Goal: Communication & Community: Answer question/provide support

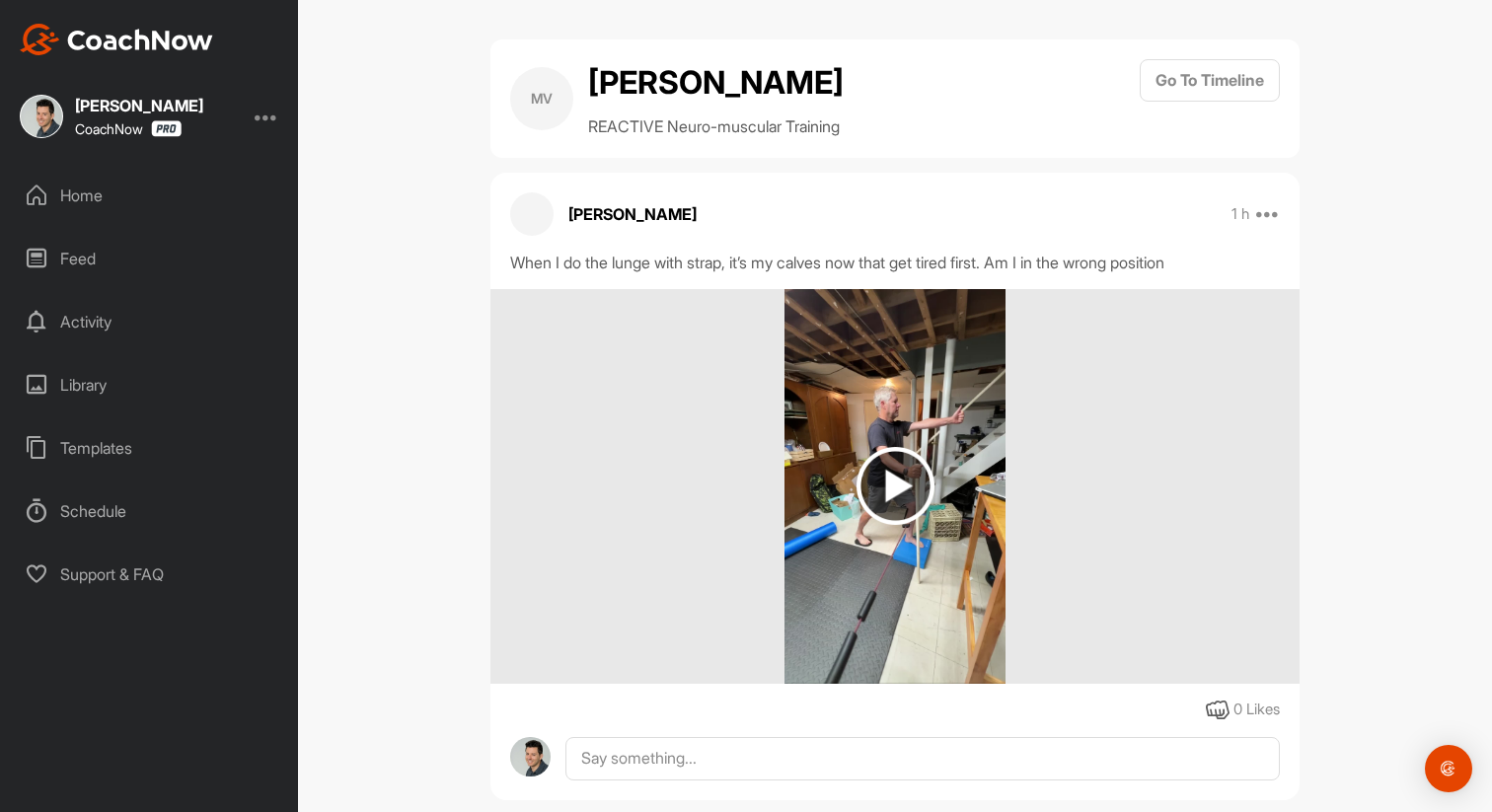
click at [89, 187] on div "Home" at bounding box center [150, 195] width 278 height 50
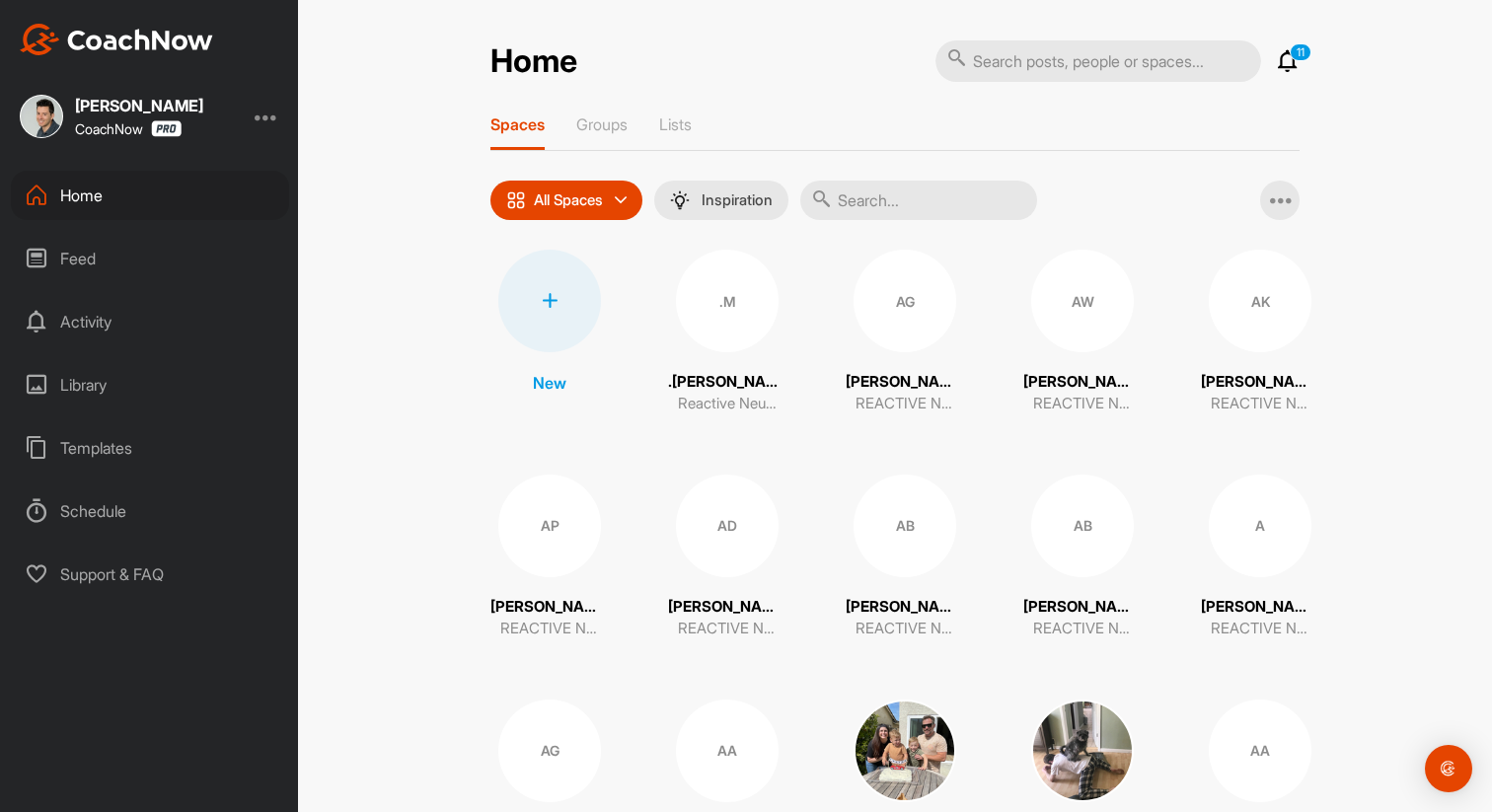
click at [1280, 69] on icon at bounding box center [1288, 61] width 24 height 24
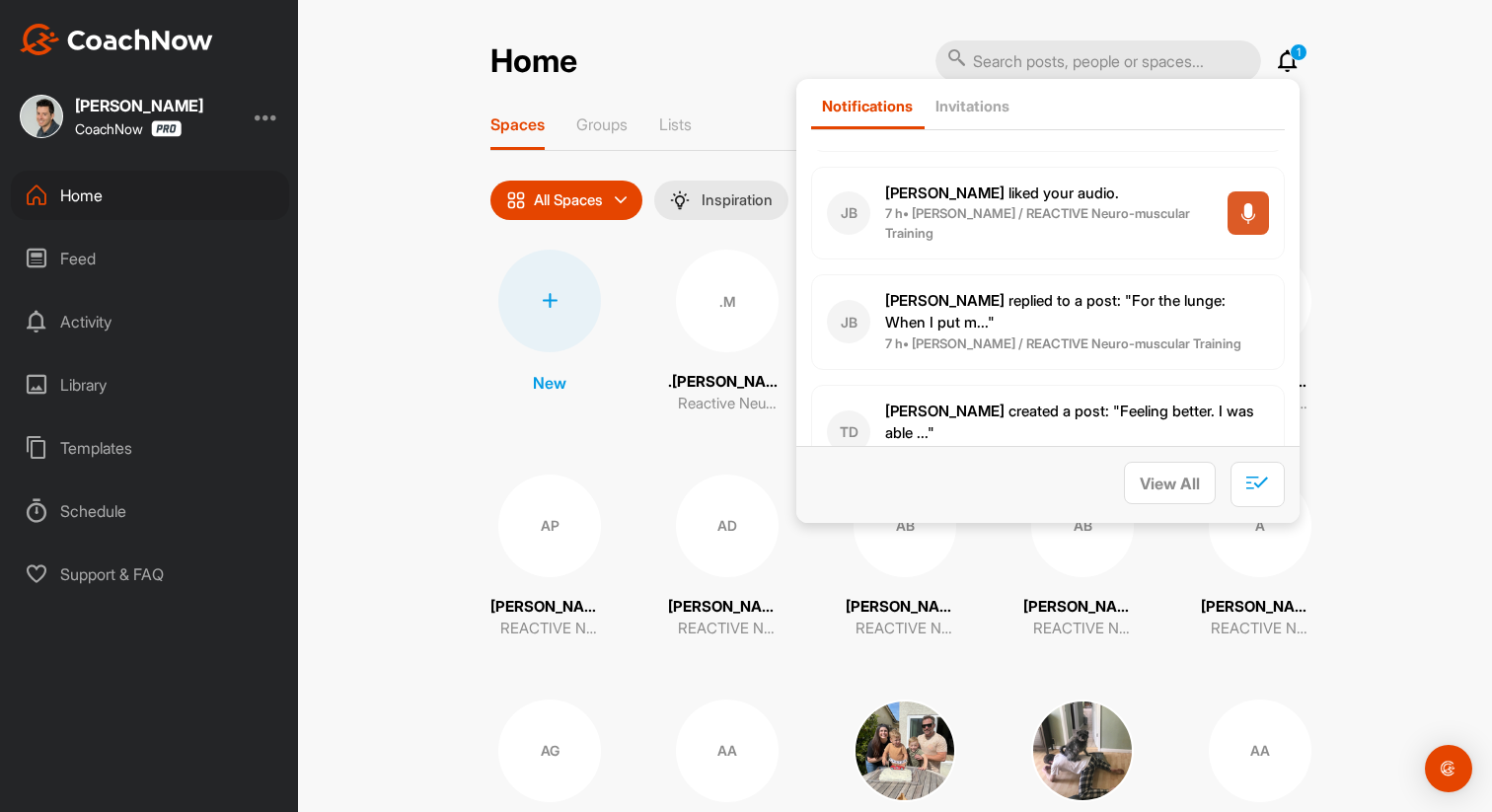
scroll to position [166, 0]
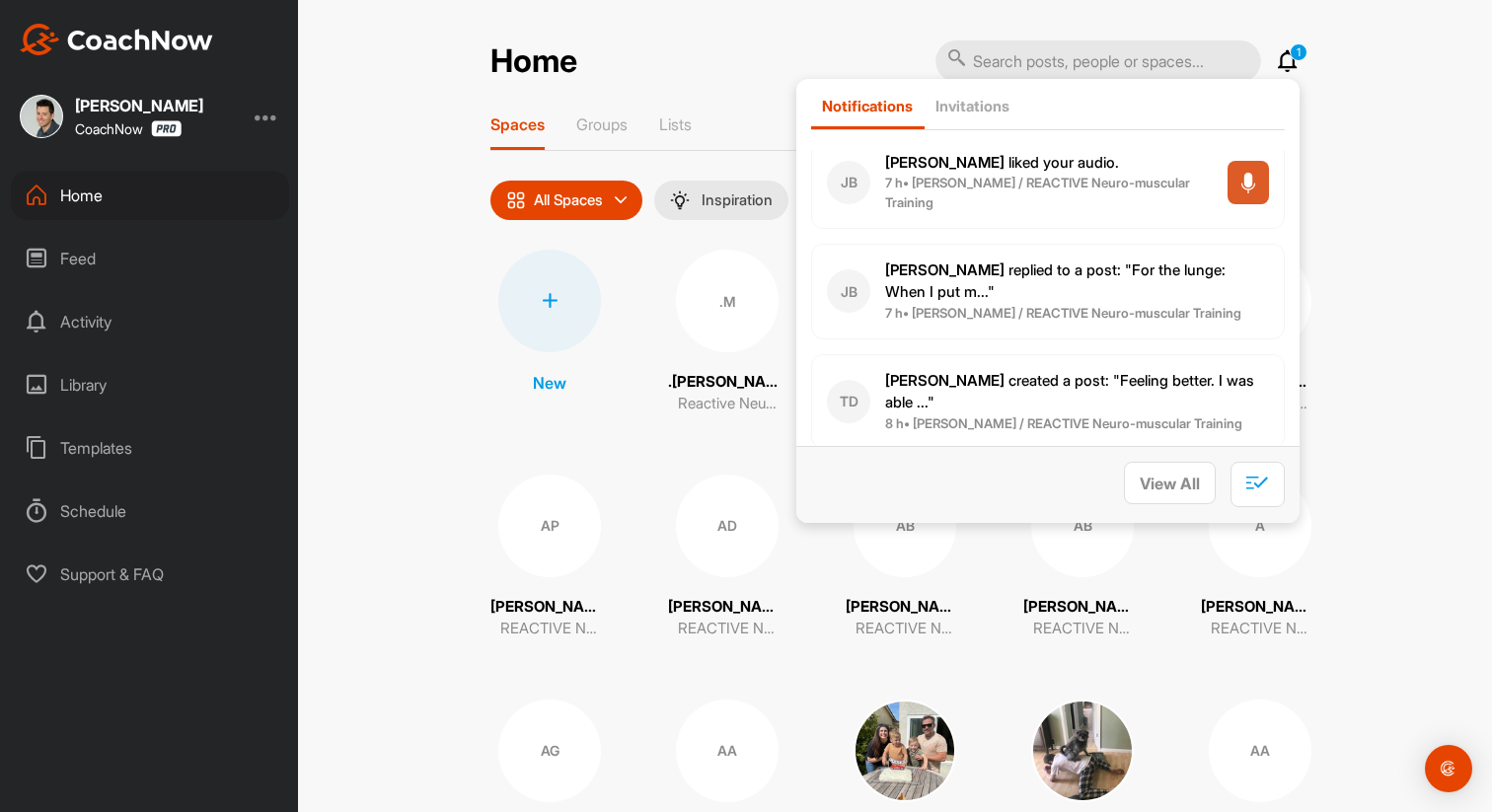
click at [1050, 289] on p "[PERSON_NAME] replied to a post : "For the lunge: When I put m..."" at bounding box center [1076, 281] width 383 height 45
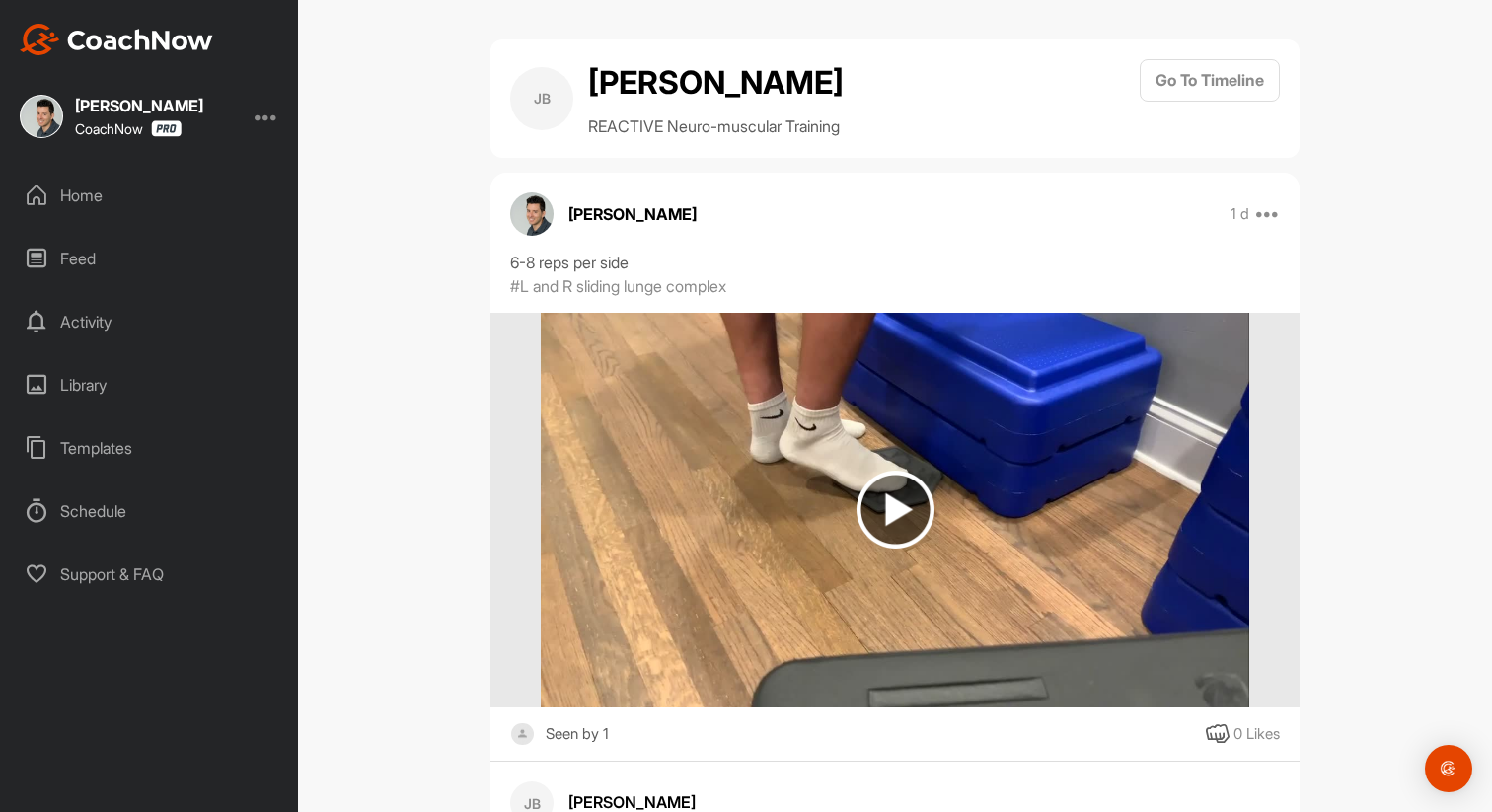
scroll to position [229, 0]
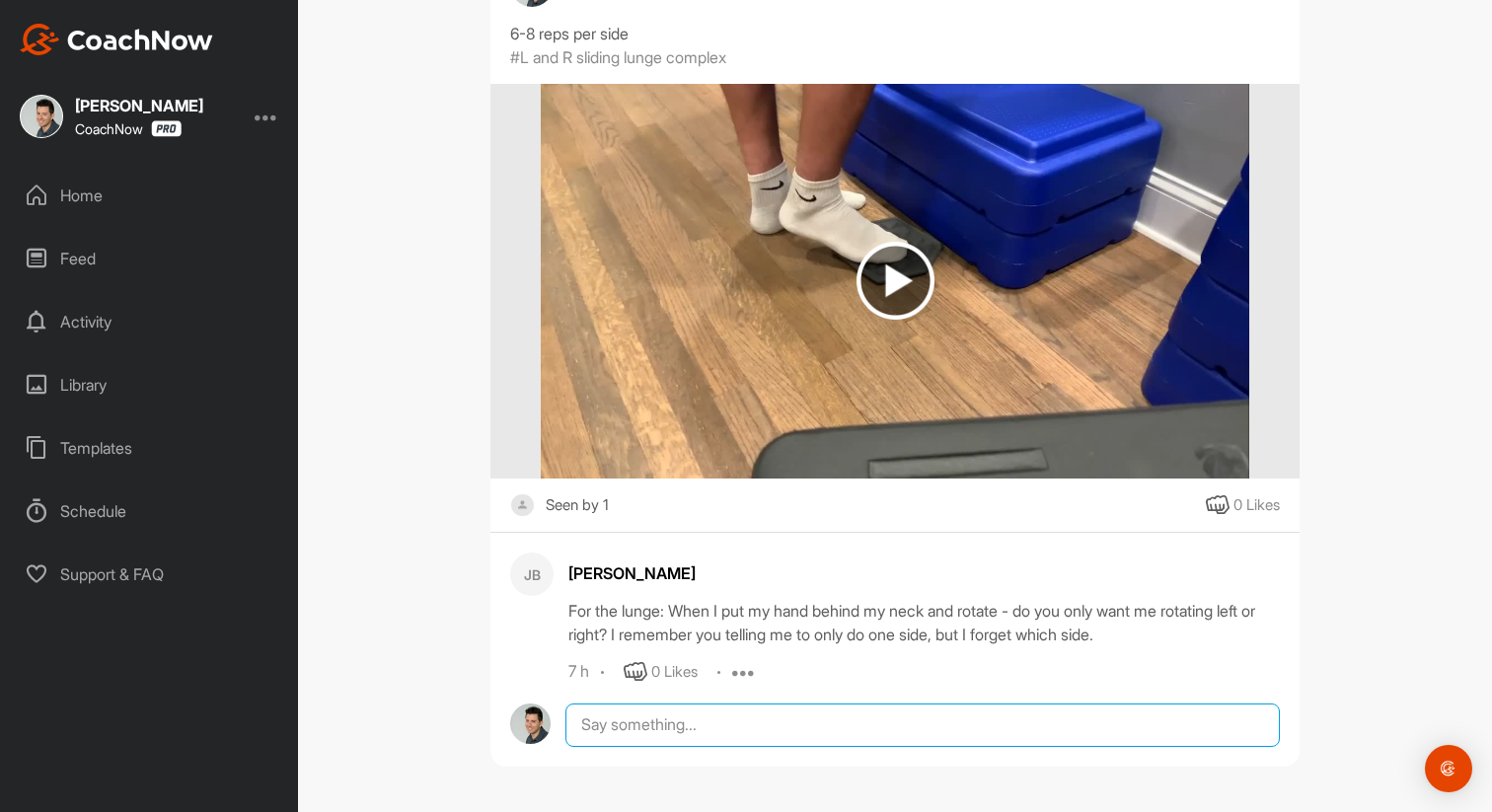
click at [628, 738] on textarea at bounding box center [922, 725] width 714 height 44
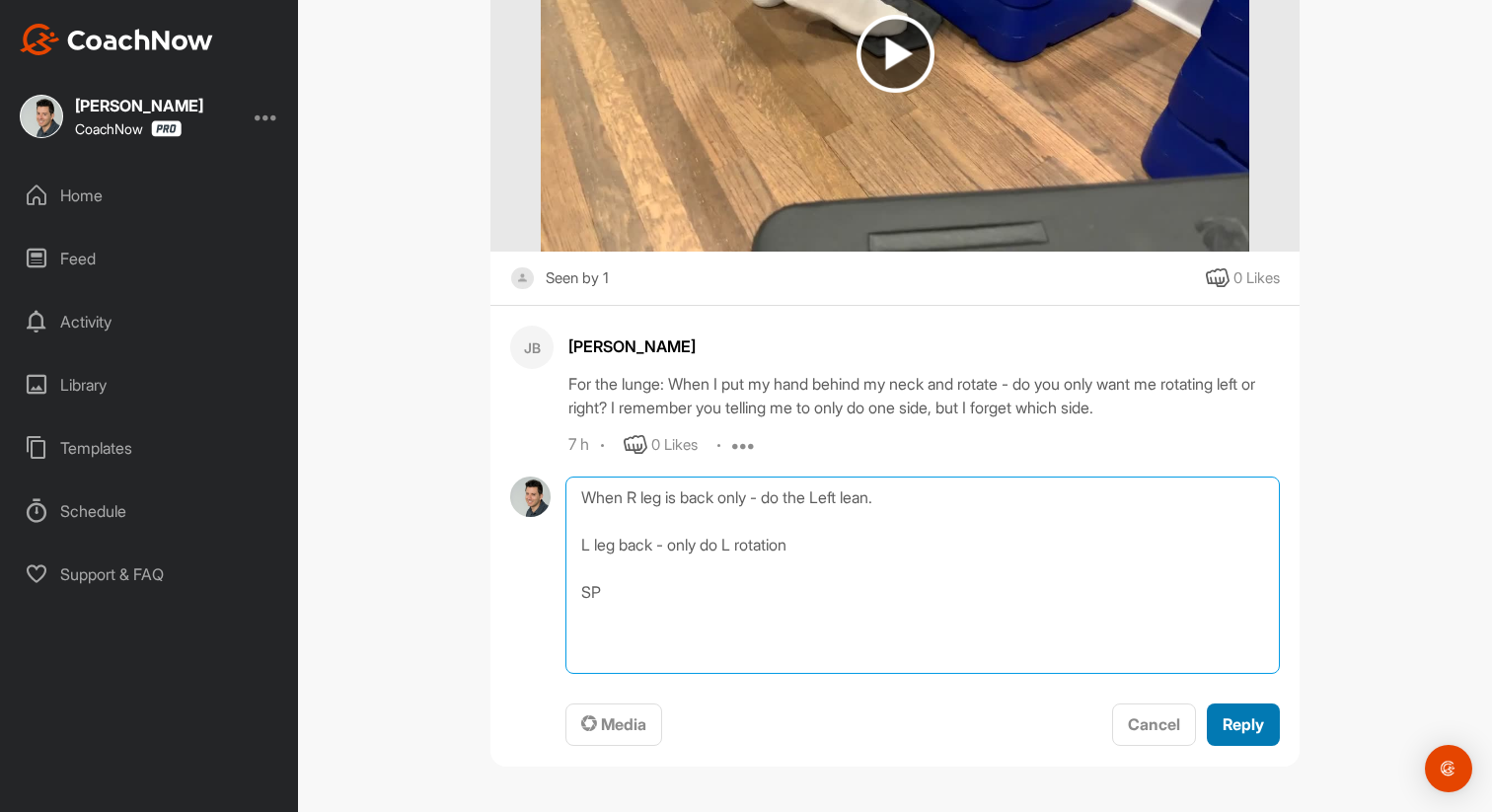
type textarea "When R leg is back only - do the Left lean. L leg back - only do L rotation SP"
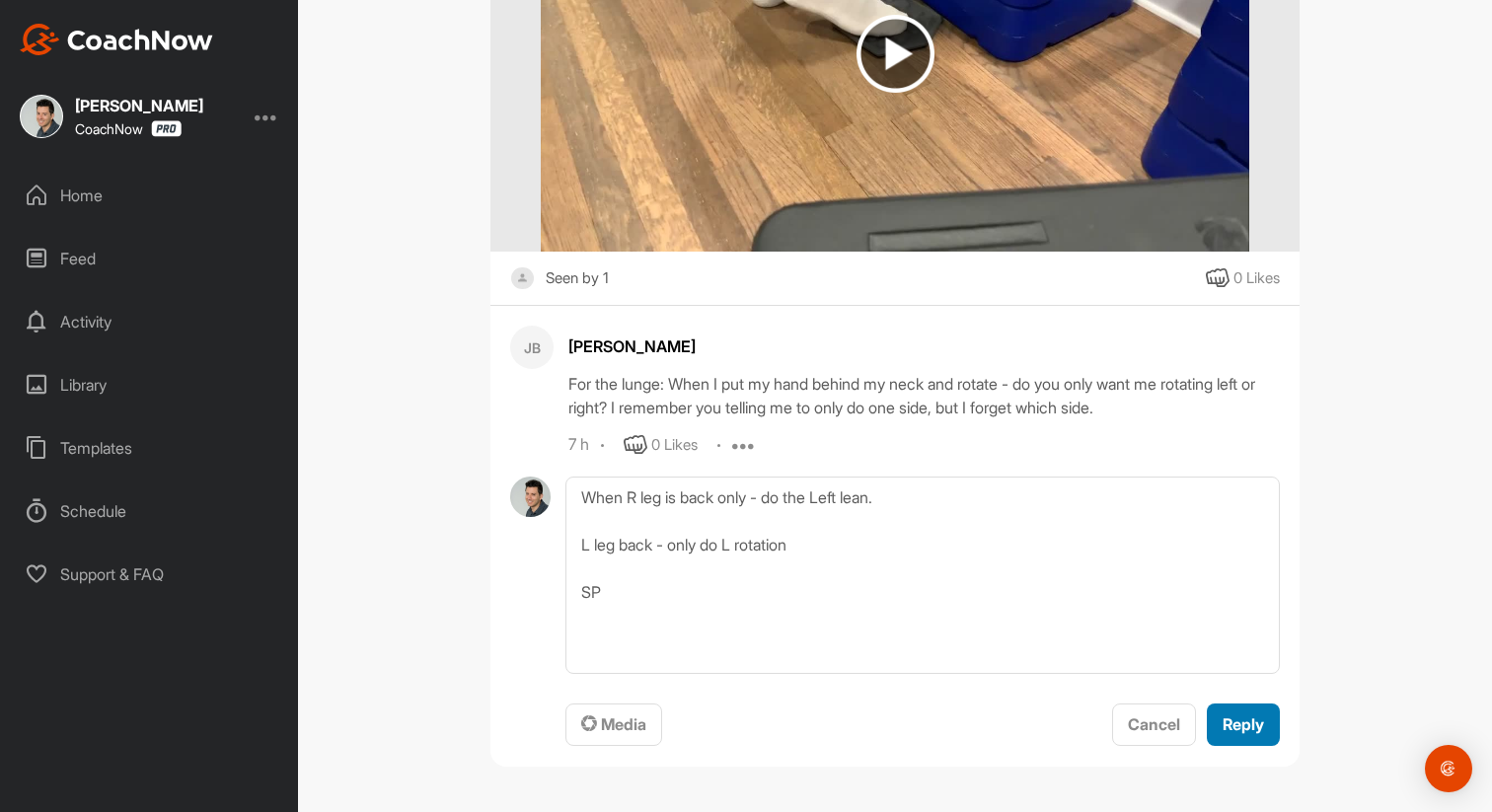
click at [1264, 729] on button "Reply" at bounding box center [1243, 724] width 73 height 43
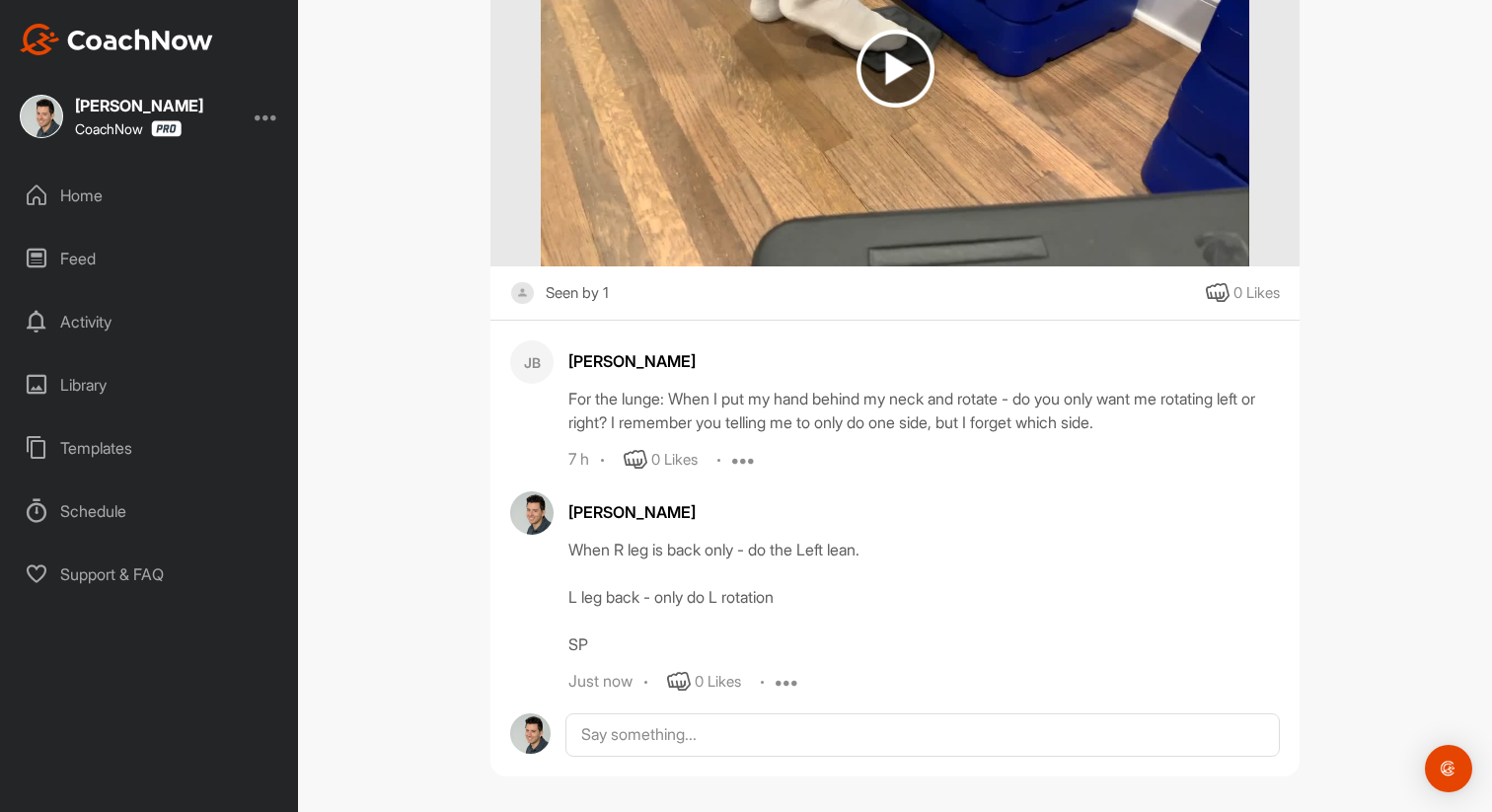
scroll to position [0, 0]
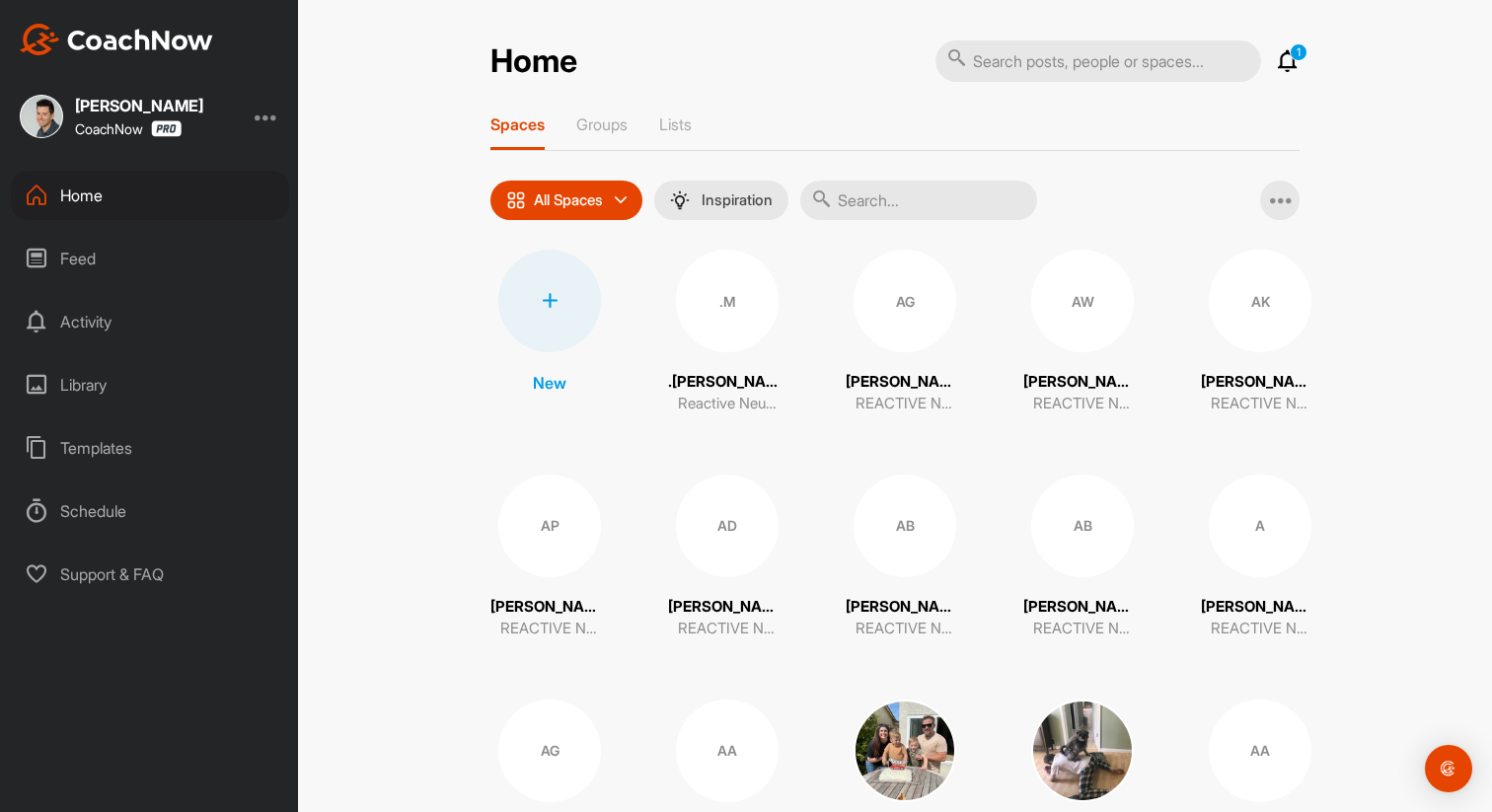
click at [71, 320] on div "Activity" at bounding box center [150, 322] width 278 height 50
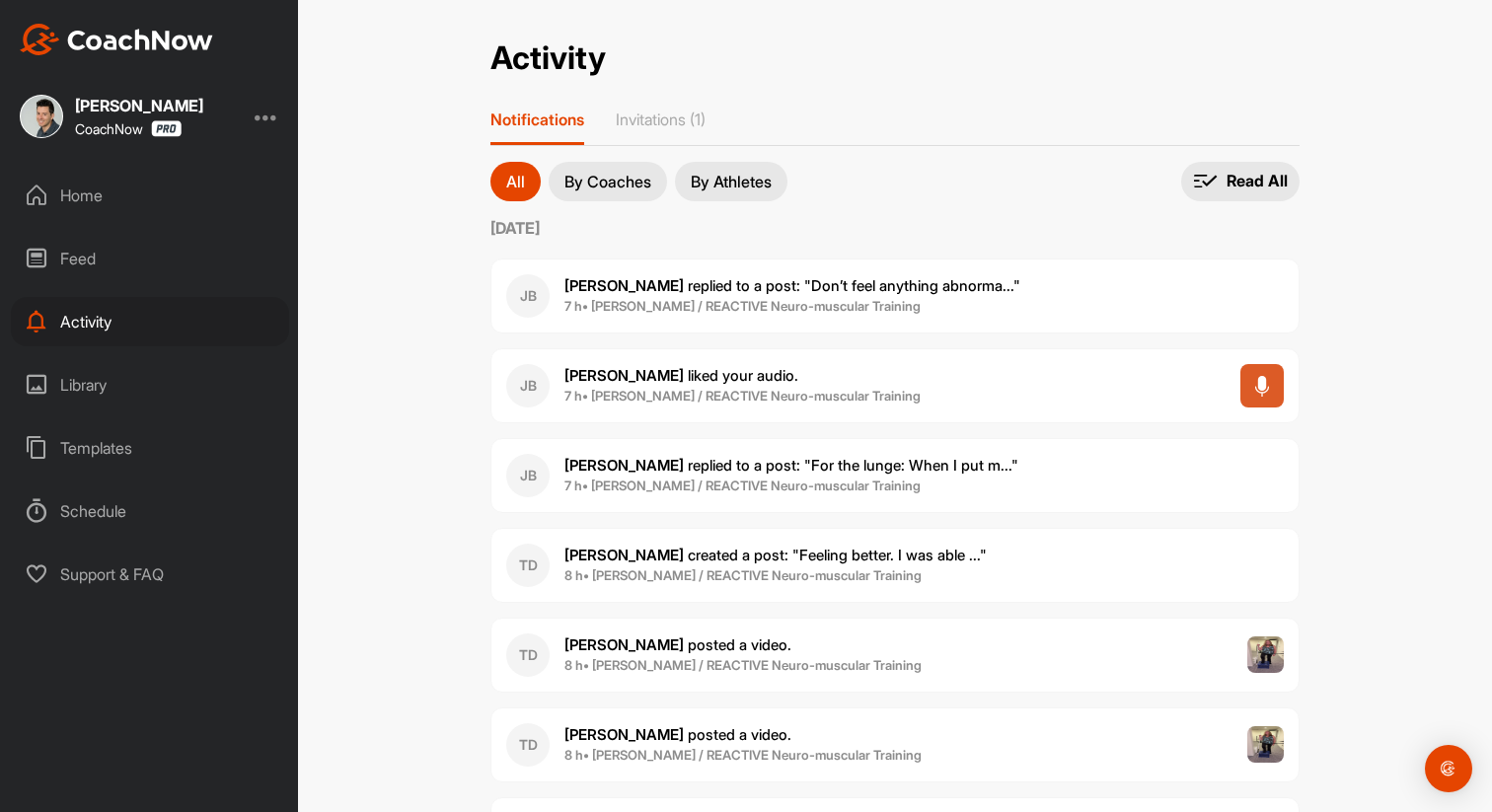
click at [821, 288] on span "[PERSON_NAME] replied to a post : "Don’t feel anything abnorma..."" at bounding box center [793, 285] width 456 height 19
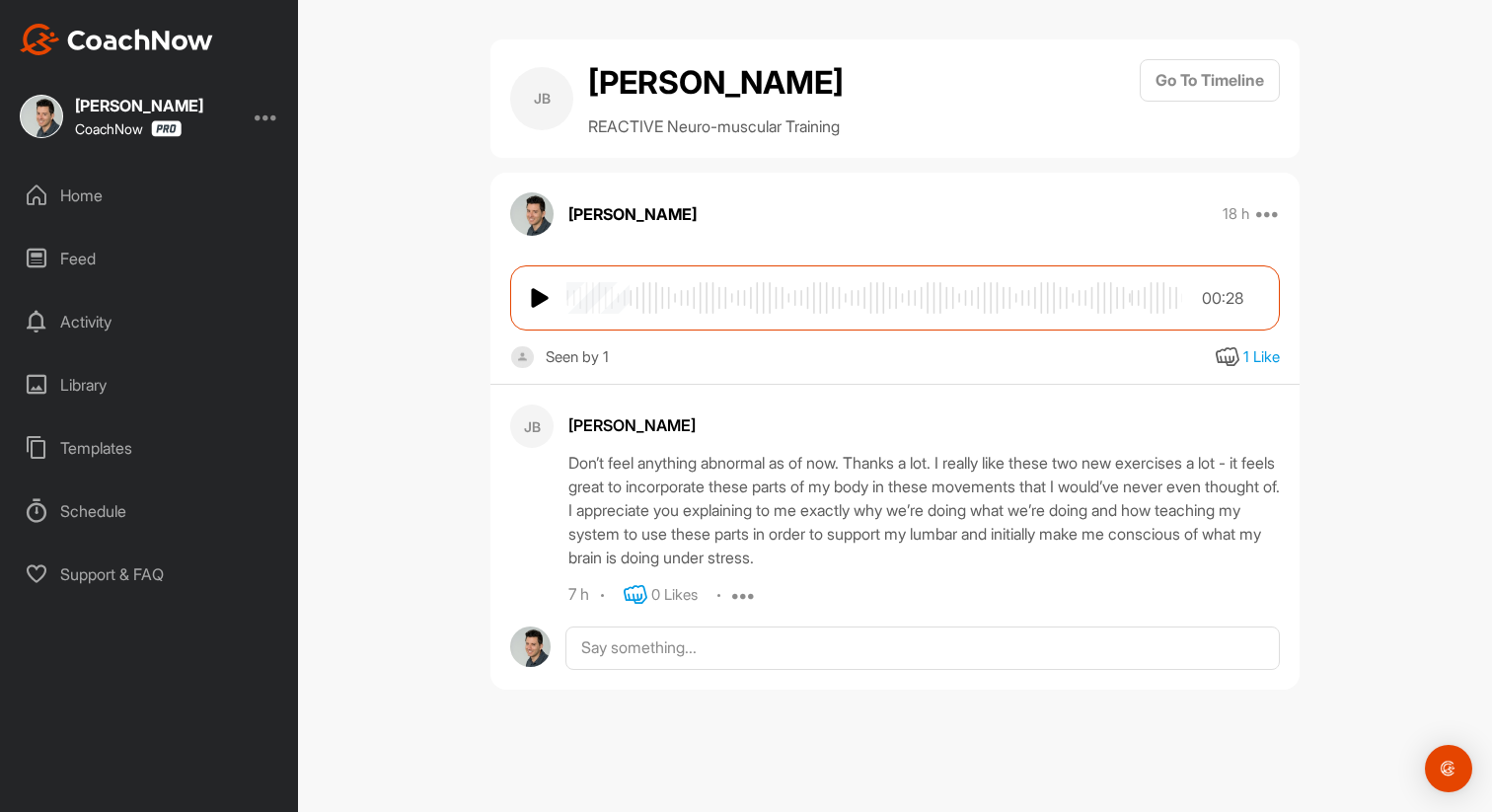
click at [643, 596] on icon at bounding box center [635, 595] width 24 height 24
click at [80, 198] on div "Home" at bounding box center [150, 195] width 278 height 50
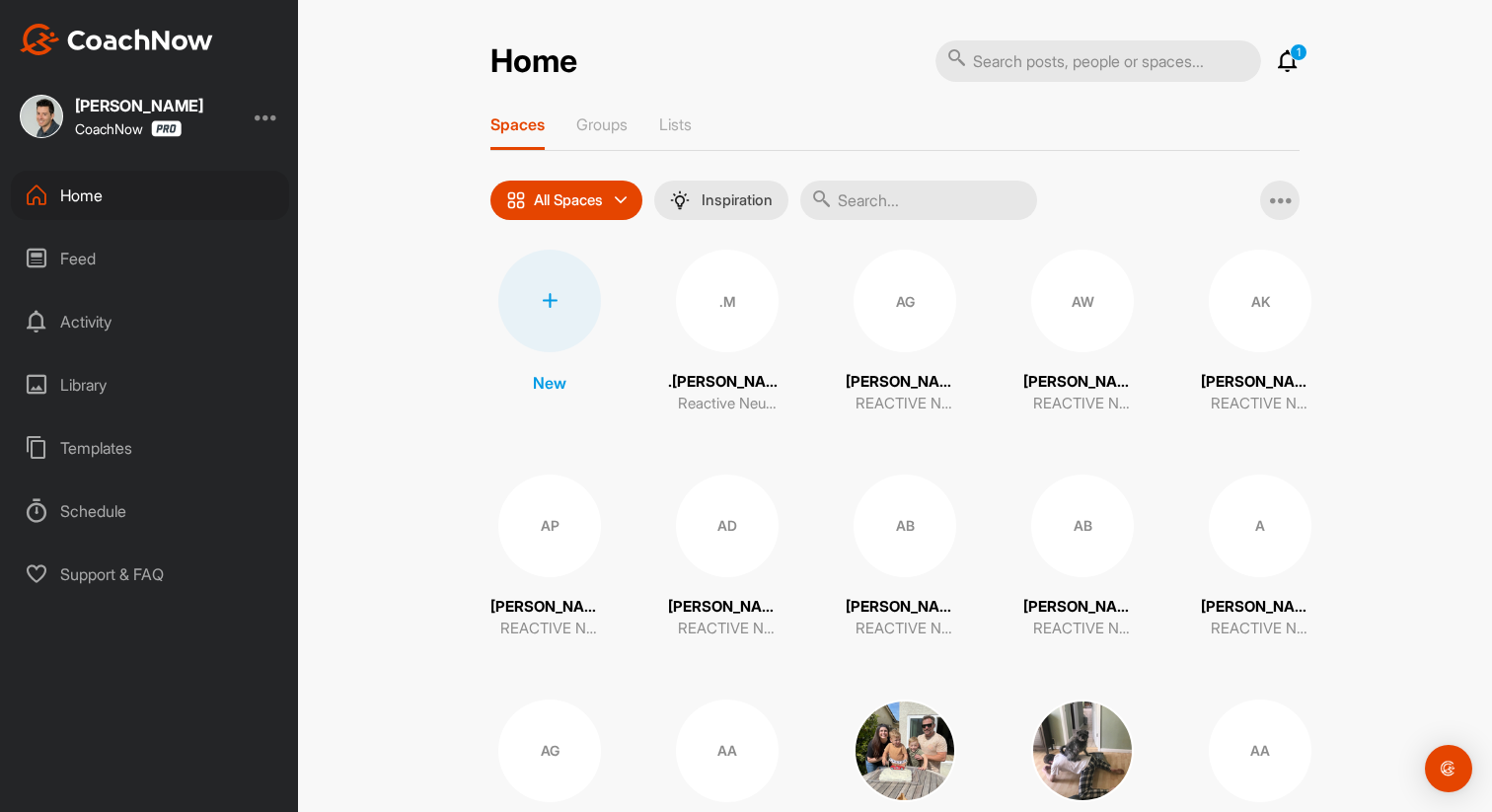
click at [1290, 66] on icon at bounding box center [1288, 61] width 24 height 24
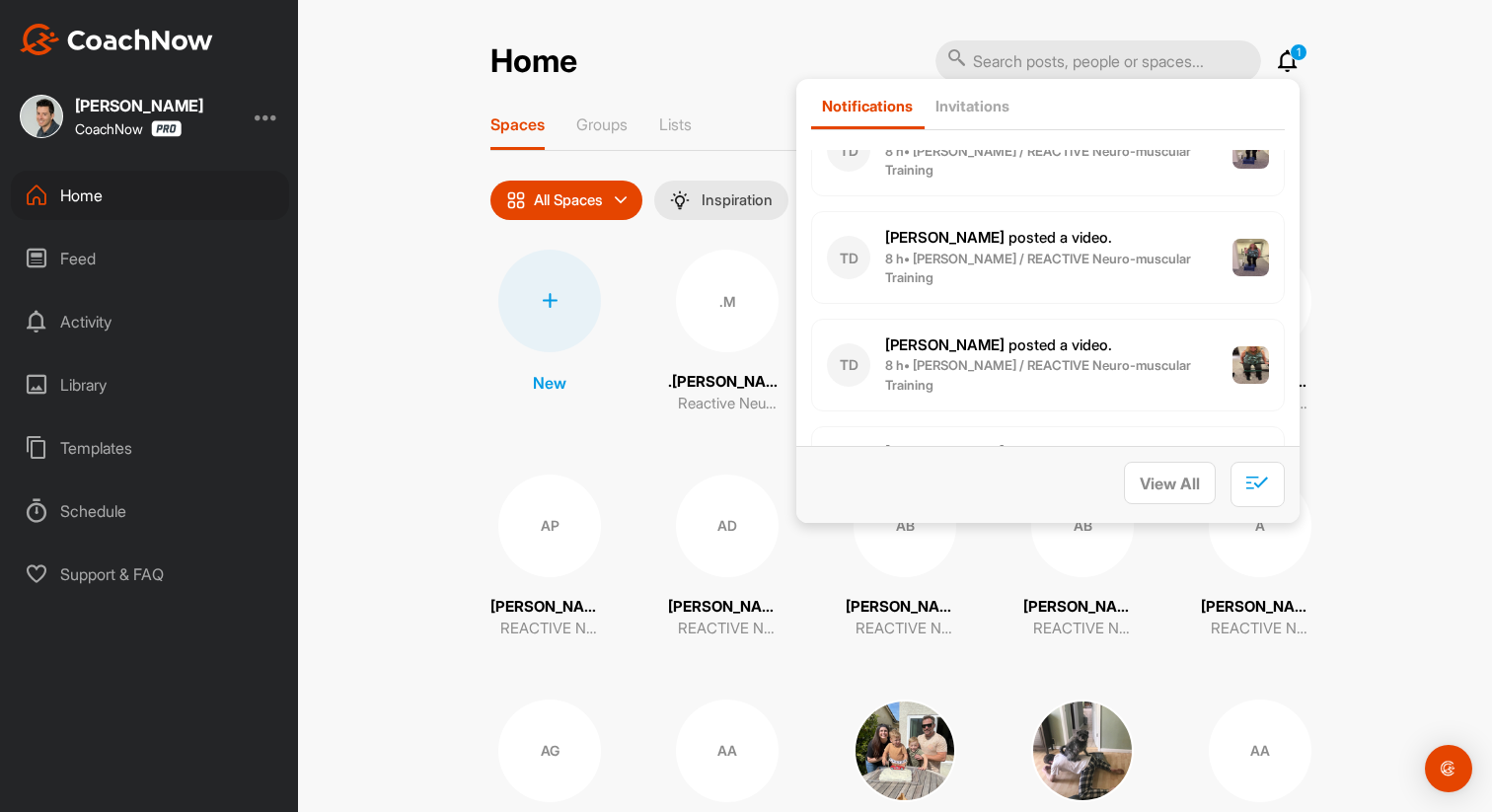
scroll to position [459, 0]
